Goal: Entertainment & Leisure: Consume media (video, audio)

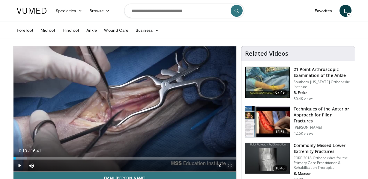
click at [234, 165] on span "Video Player" at bounding box center [230, 166] width 12 height 12
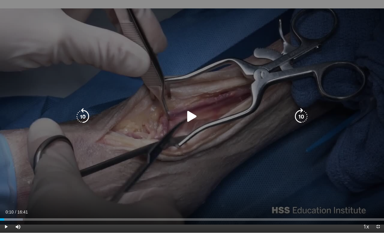
click at [191, 116] on icon "Video Player" at bounding box center [192, 116] width 17 height 17
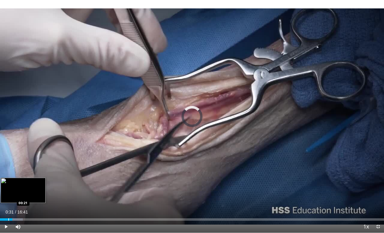
click at [8, 179] on div "Progress Bar" at bounding box center [8, 219] width 1 height 2
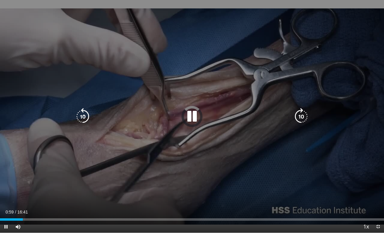
click at [83, 115] on icon "Video Player" at bounding box center [82, 116] width 17 height 17
click at [297, 112] on icon "Video Player" at bounding box center [301, 116] width 17 height 17
click at [301, 116] on icon "Video Player" at bounding box center [301, 116] width 17 height 17
click at [300, 111] on icon "Video Player" at bounding box center [301, 116] width 17 height 17
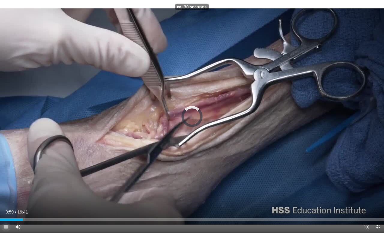
click at [5, 179] on span "Video Player" at bounding box center [6, 227] width 12 height 12
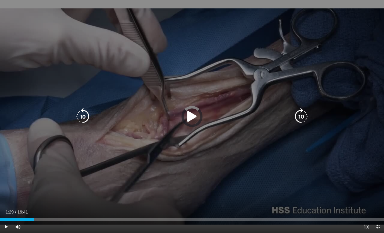
click at [193, 114] on icon "Video Player" at bounding box center [192, 116] width 17 height 17
click at [86, 116] on icon "Video Player" at bounding box center [82, 116] width 17 height 17
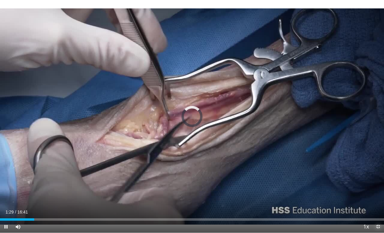
click at [368, 179] on span "Video Player" at bounding box center [378, 227] width 12 height 12
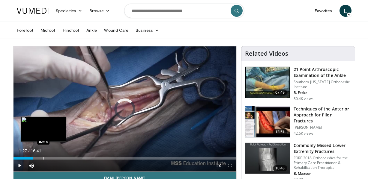
drag, startPoint x: 33, startPoint y: 158, endPoint x: 44, endPoint y: 158, distance: 10.8
click at [44, 158] on div "Progress Bar" at bounding box center [44, 159] width 1 height 2
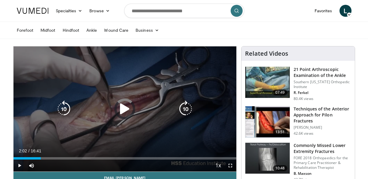
drag, startPoint x: 41, startPoint y: 158, endPoint x: 14, endPoint y: 150, distance: 28.0
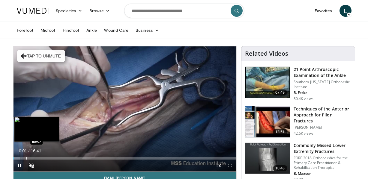
click at [26, 158] on div "Progress Bar" at bounding box center [26, 159] width 1 height 2
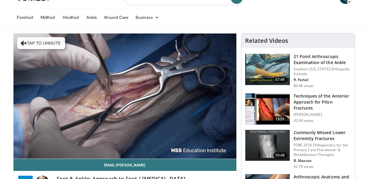
scroll to position [23, 0]
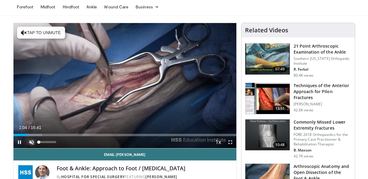
click at [32, 143] on span "Video Player" at bounding box center [32, 143] width 12 height 12
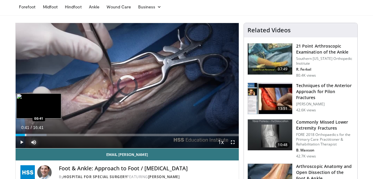
click at [25, 135] on div "Progress Bar" at bounding box center [25, 135] width 1 height 2
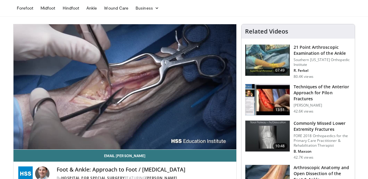
scroll to position [17, 0]
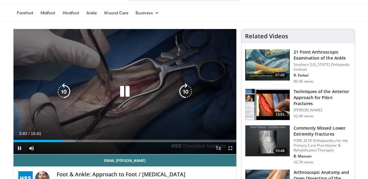
click at [123, 94] on icon "Video Player" at bounding box center [124, 91] width 17 height 17
click at [125, 92] on icon "Video Player" at bounding box center [124, 91] width 17 height 17
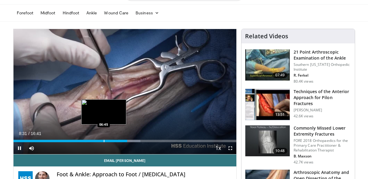
click at [104, 142] on div "Progress Bar" at bounding box center [104, 141] width 1 height 2
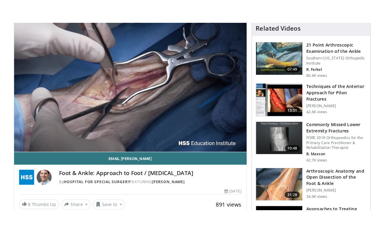
scroll to position [51, 0]
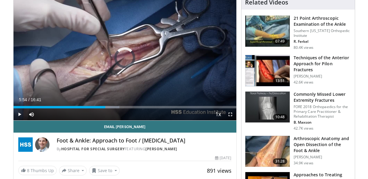
drag, startPoint x: 92, startPoint y: 107, endPoint x: 96, endPoint y: 109, distance: 4.1
click at [0, 0] on div "Progress Bar" at bounding box center [0, 0] width 0 height 0
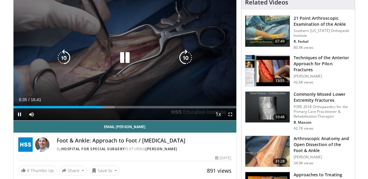
click at [42, 66] on div "10 seconds Tap to unmute" at bounding box center [125, 57] width 223 height 125
click at [125, 60] on icon "Video Player" at bounding box center [124, 58] width 17 height 17
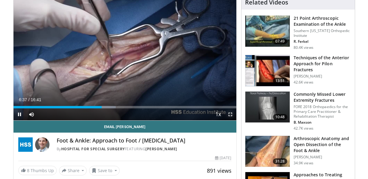
click at [230, 114] on span "Video Player" at bounding box center [230, 115] width 12 height 12
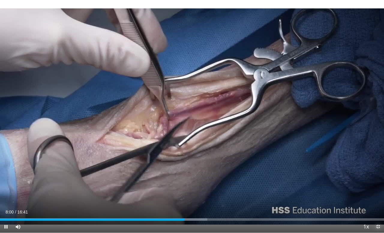
click at [368, 179] on span "Video Player" at bounding box center [378, 227] width 12 height 12
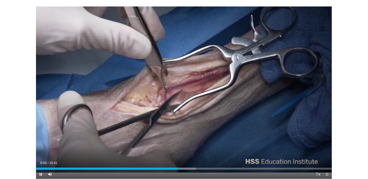
scroll to position [188, 0]
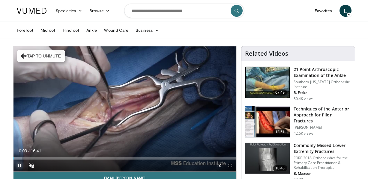
click at [17, 166] on span "Video Player" at bounding box center [20, 166] width 12 height 12
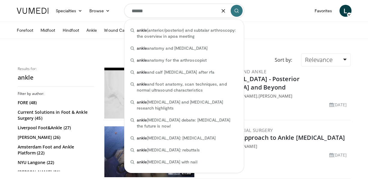
drag, startPoint x: 158, startPoint y: 13, endPoint x: 116, endPoint y: 8, distance: 42.6
click at [116, 8] on nav "Specialties Adult & Family Medicine Allergy, [MEDICAL_DATA], Immunology Anesthe…" at bounding box center [184, 11] width 342 height 22
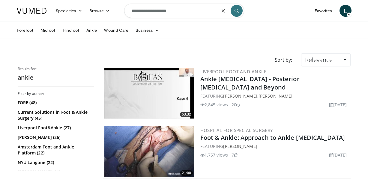
type input "**********"
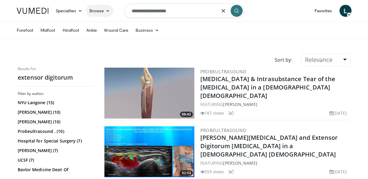
drag, startPoint x: 180, startPoint y: 13, endPoint x: 113, endPoint y: 11, distance: 67.3
click at [113, 11] on nav "Specialties Adult & Family Medicine Allergy, [MEDICAL_DATA], Immunology Anesthe…" at bounding box center [184, 11] width 342 height 22
type input "*"
type input "**********"
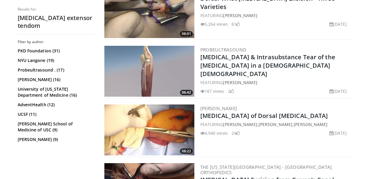
scroll to position [375, 0]
